Goal: Check status

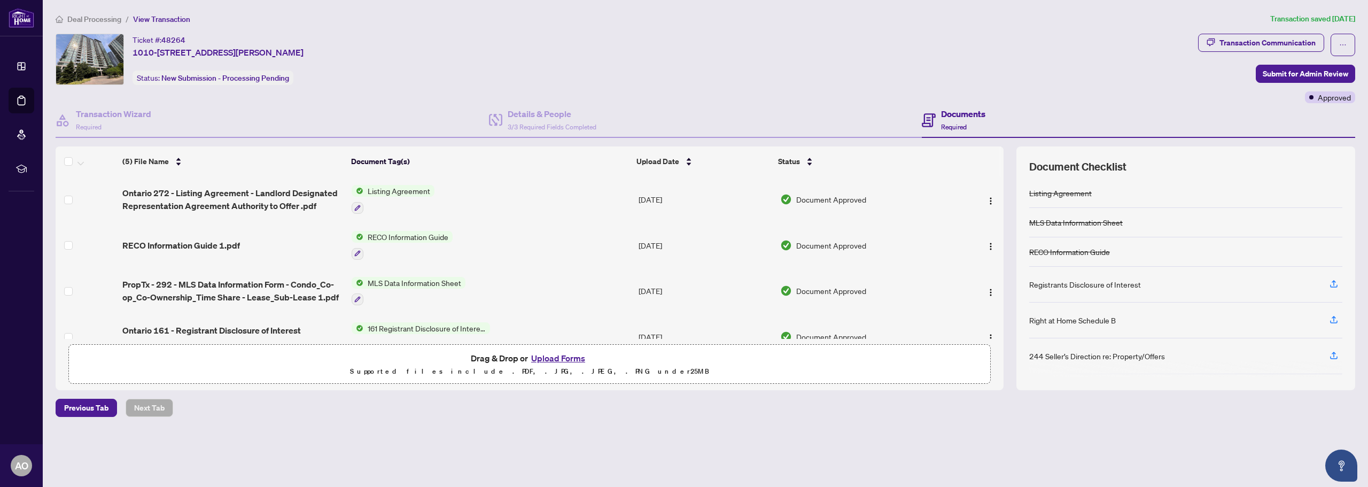
scroll to position [66, 0]
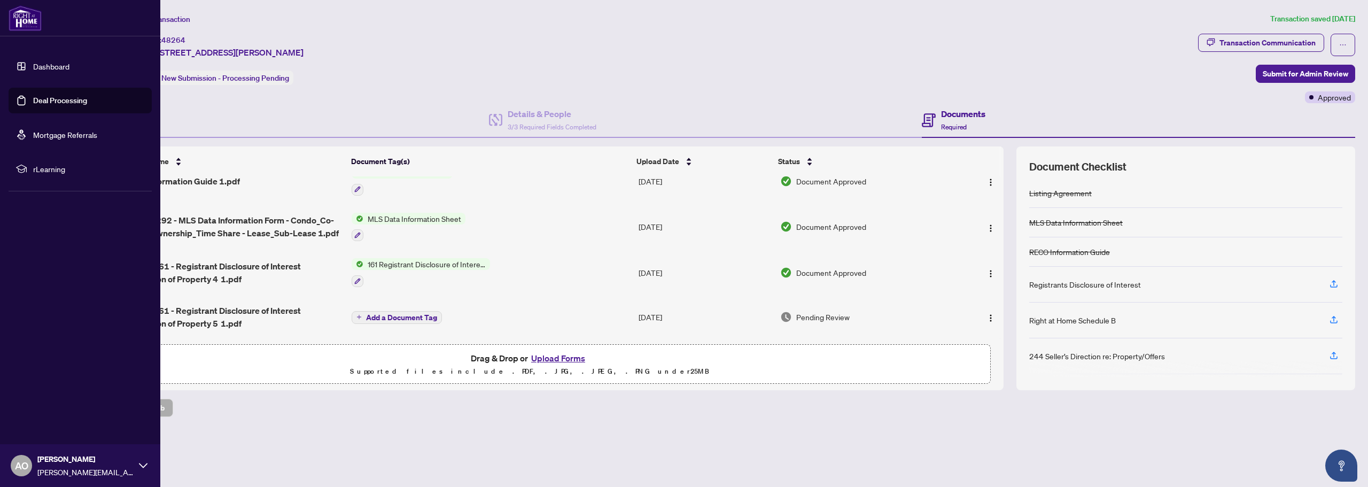
click at [33, 67] on link "Dashboard" at bounding box center [51, 66] width 36 height 10
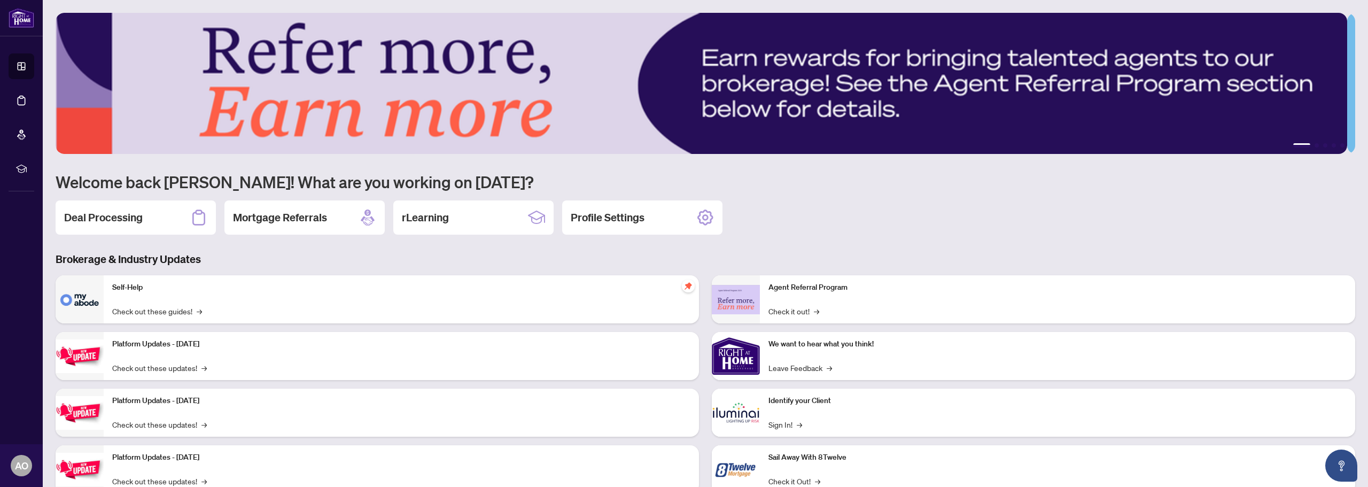
click at [90, 219] on h2 "Deal Processing" at bounding box center [103, 217] width 79 height 15
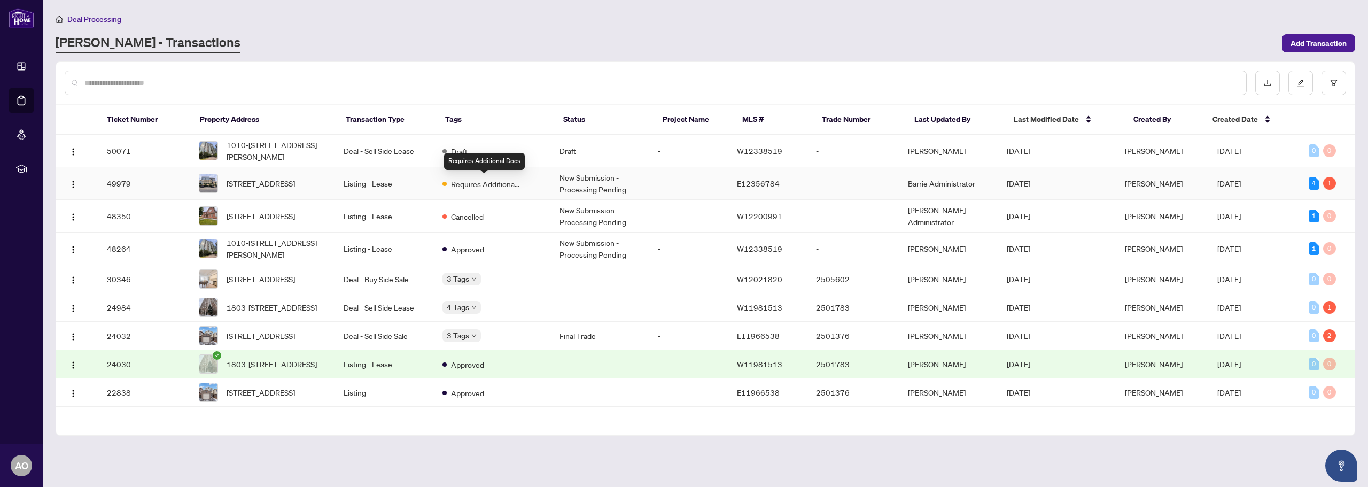
click at [494, 183] on span "Requires Additional Docs" at bounding box center [485, 184] width 69 height 12
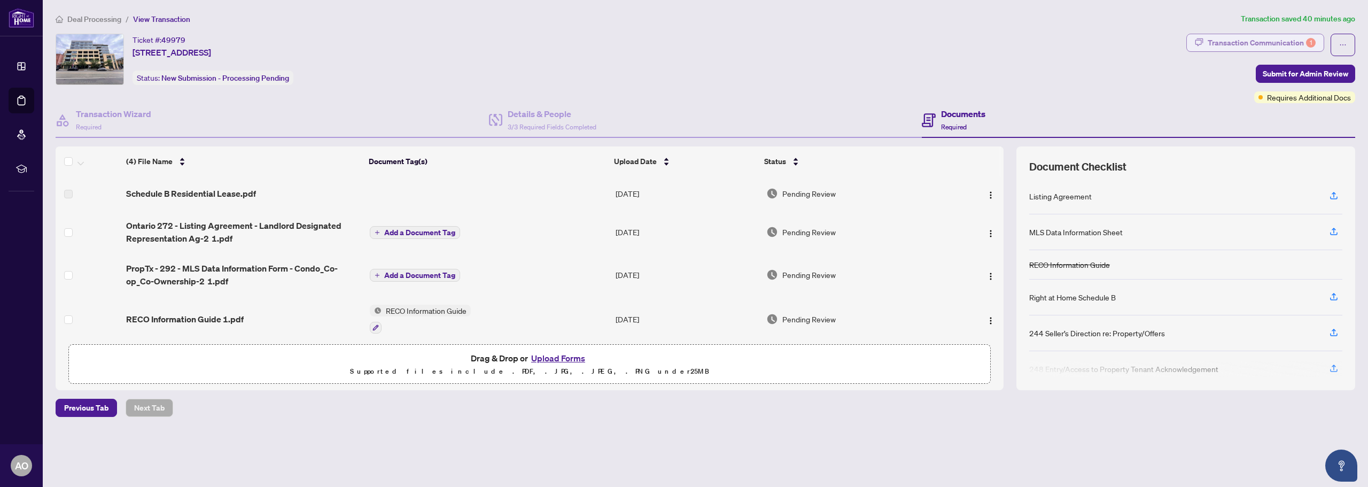
click at [1221, 49] on div "Transaction Communication 1" at bounding box center [1262, 42] width 108 height 17
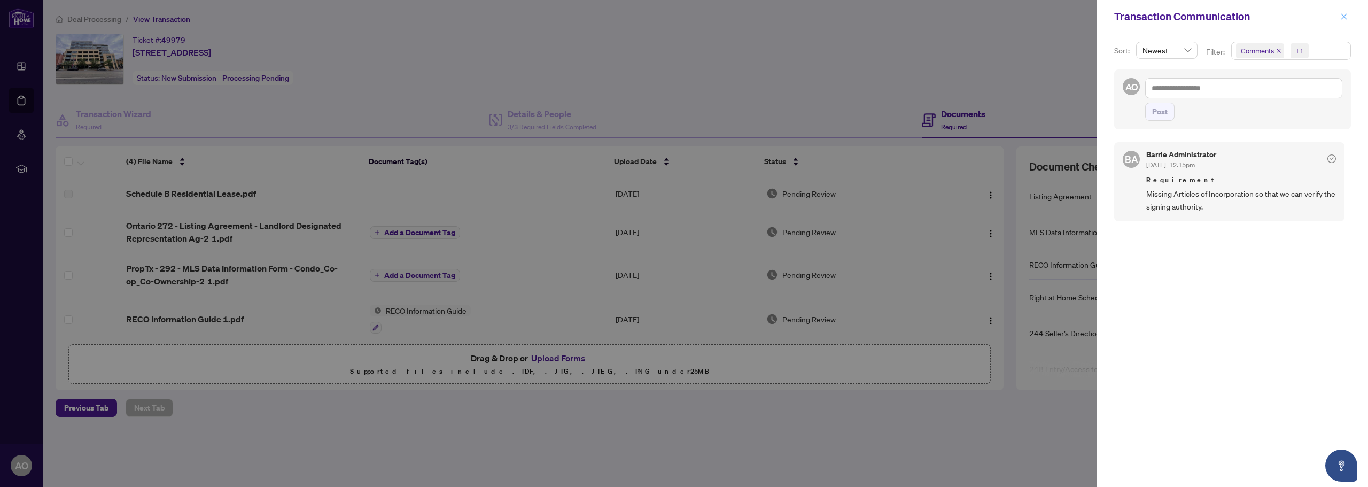
click at [1347, 19] on icon "close" at bounding box center [1343, 16] width 7 height 7
